Goal: Book appointment/travel/reservation

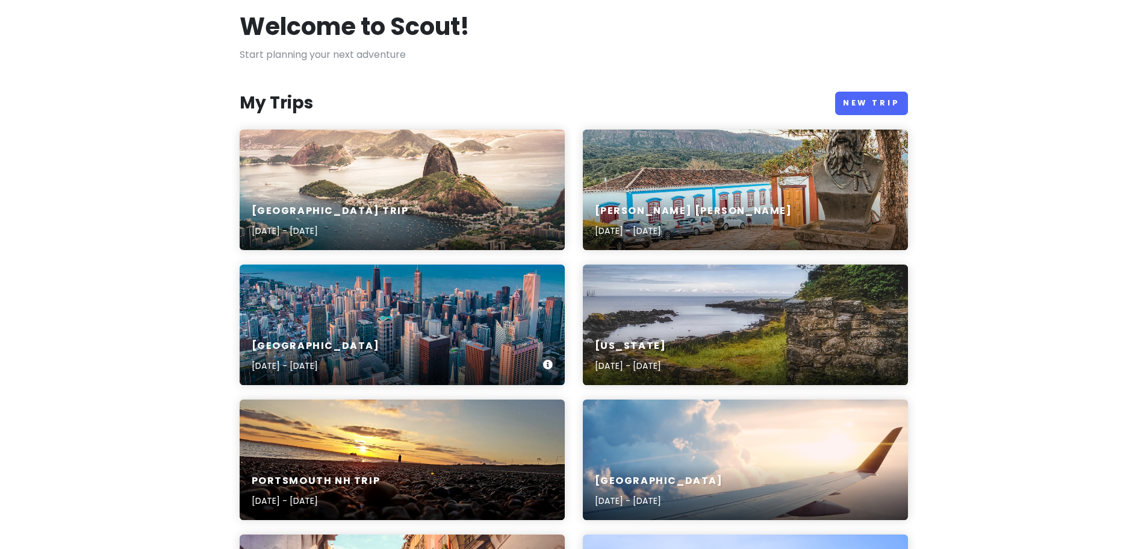
scroll to position [45, 0]
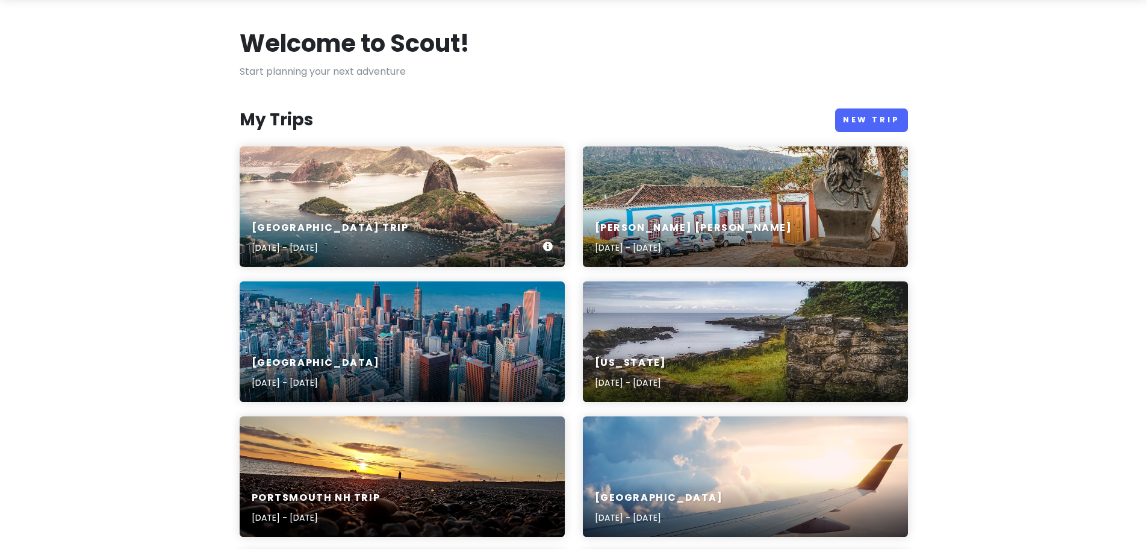
click at [405, 205] on div "[GEOGRAPHIC_DATA] Trip [DATE] - [DATE]" at bounding box center [402, 206] width 325 height 120
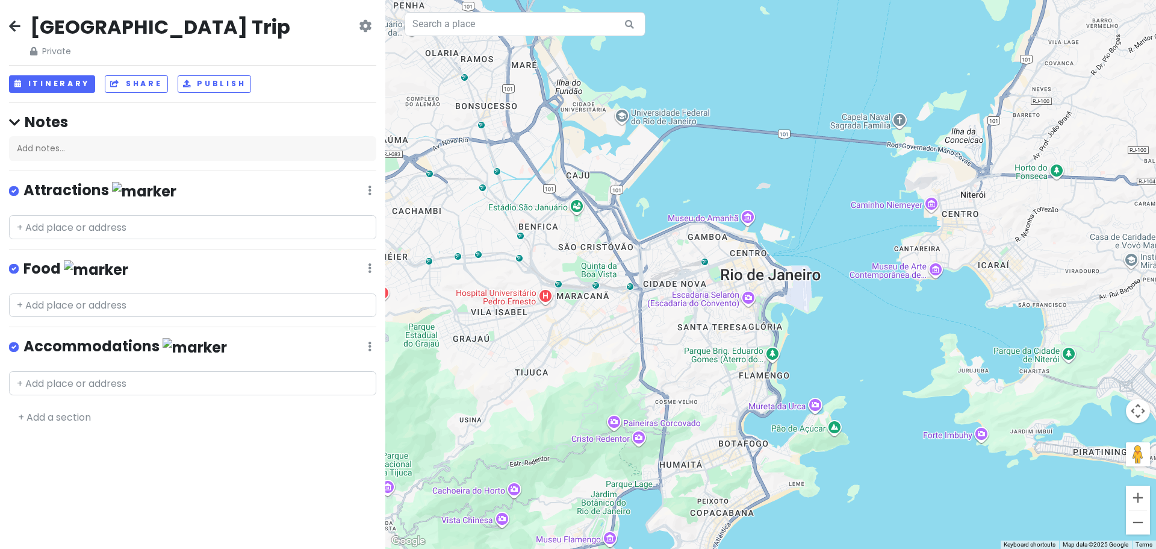
click at [754, 301] on div at bounding box center [770, 274] width 771 height 549
click at [746, 301] on div at bounding box center [770, 274] width 771 height 549
click at [716, 300] on div at bounding box center [770, 274] width 771 height 549
click at [691, 300] on div at bounding box center [770, 274] width 771 height 549
click at [691, 301] on div at bounding box center [770, 274] width 771 height 549
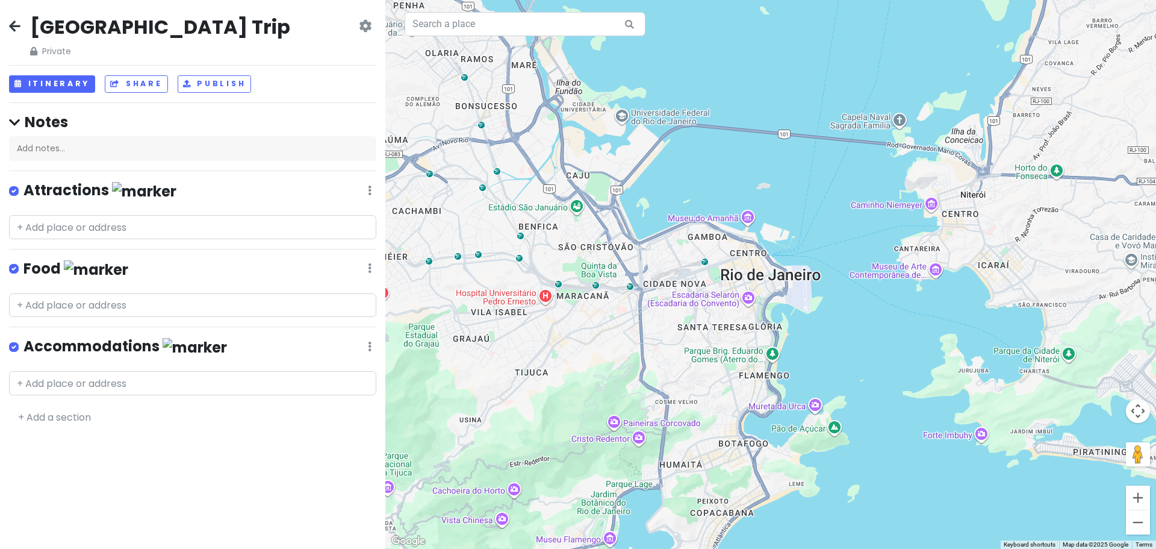
click at [690, 301] on div at bounding box center [770, 274] width 771 height 549
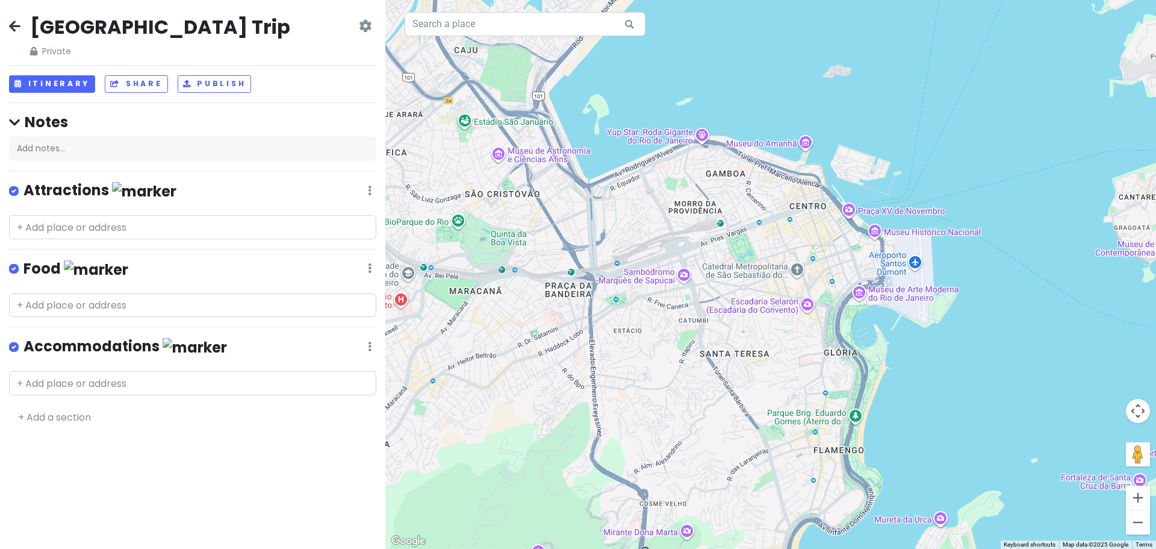
click at [796, 305] on div at bounding box center [770, 274] width 771 height 549
click at [808, 306] on div at bounding box center [770, 274] width 771 height 549
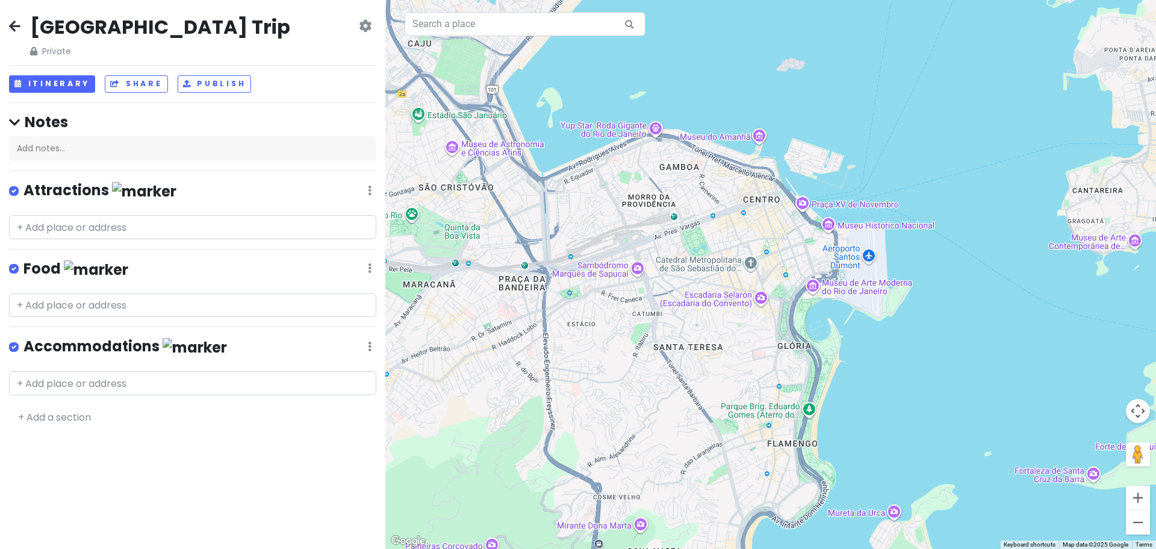
drag, startPoint x: 900, startPoint y: 273, endPoint x: 843, endPoint y: 263, distance: 58.6
click at [844, 263] on div at bounding box center [770, 274] width 771 height 549
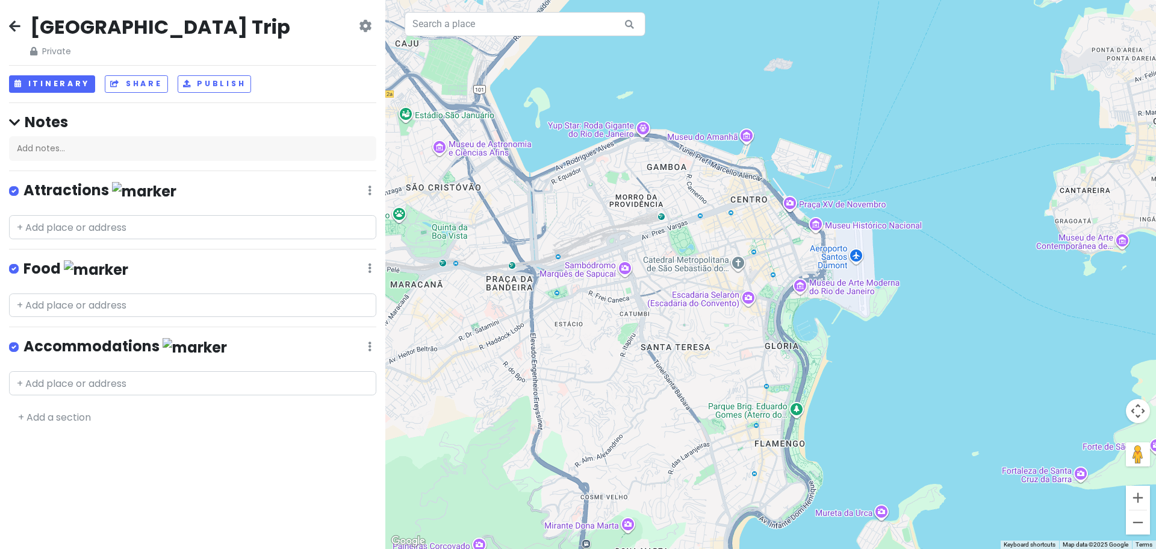
click at [735, 264] on div at bounding box center [770, 274] width 771 height 549
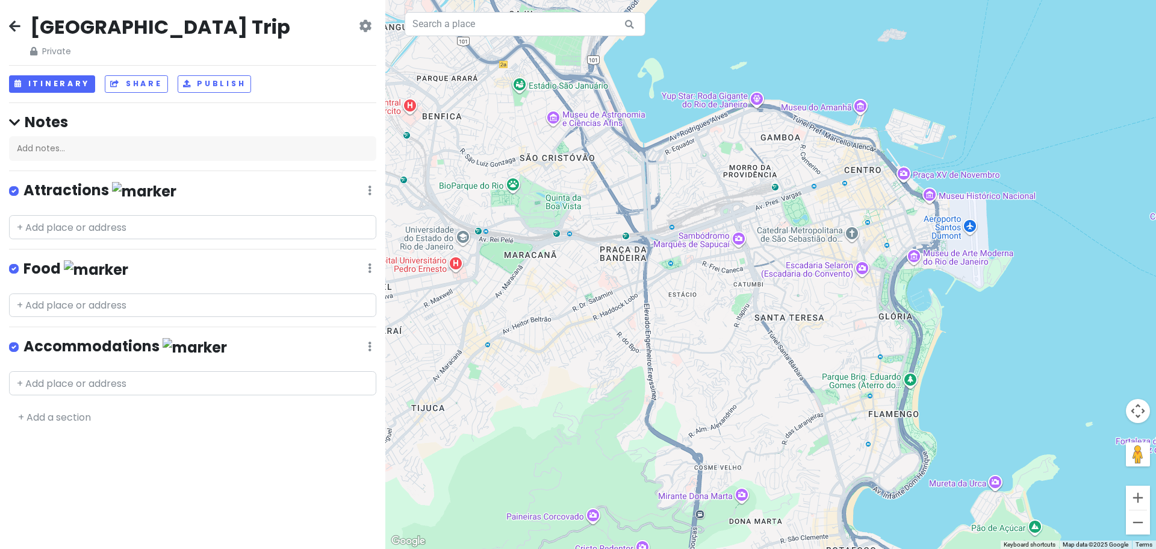
drag, startPoint x: 590, startPoint y: 340, endPoint x: 702, endPoint y: 311, distance: 116.4
click at [702, 311] on div at bounding box center [770, 274] width 771 height 549
click at [1142, 527] on button "Zoom out" at bounding box center [1138, 522] width 24 height 24
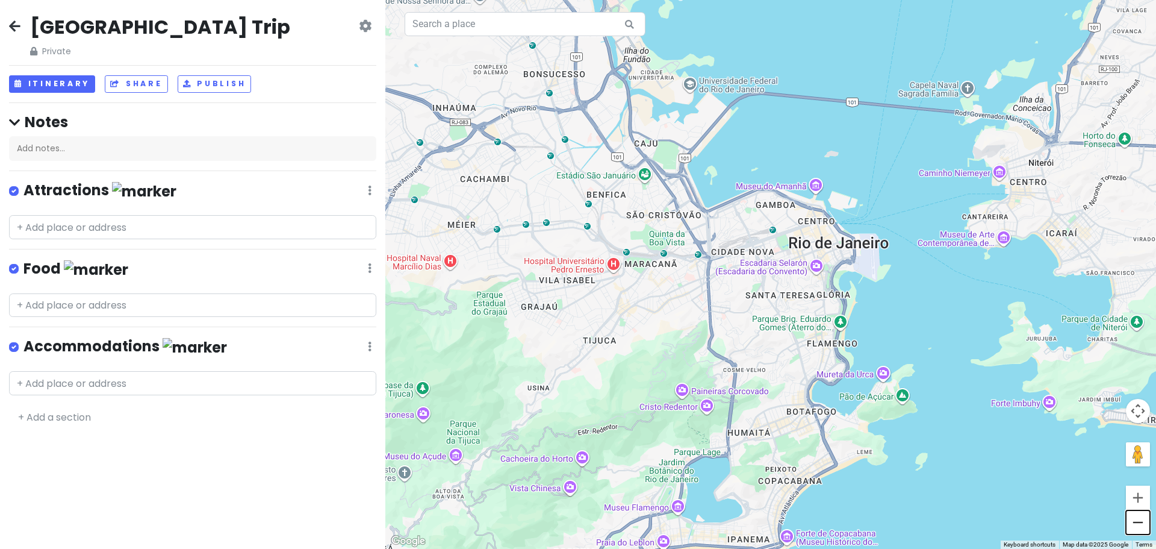
click at [1142, 527] on button "Zoom out" at bounding box center [1138, 522] width 24 height 24
